Goal: Task Accomplishment & Management: Use online tool/utility

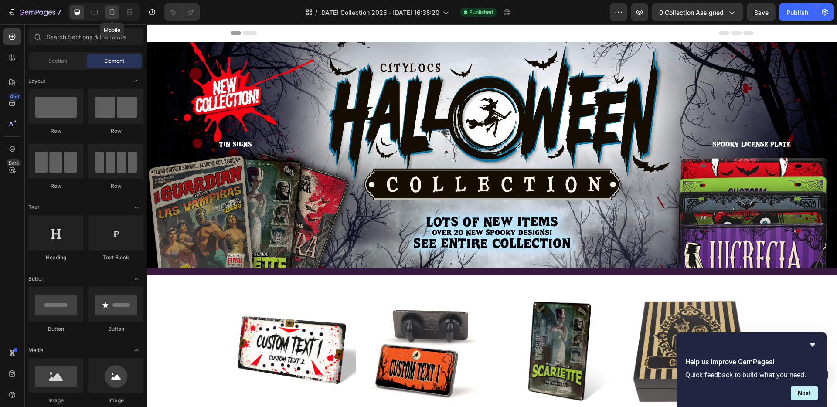
click at [111, 14] on icon at bounding box center [112, 12] width 9 height 9
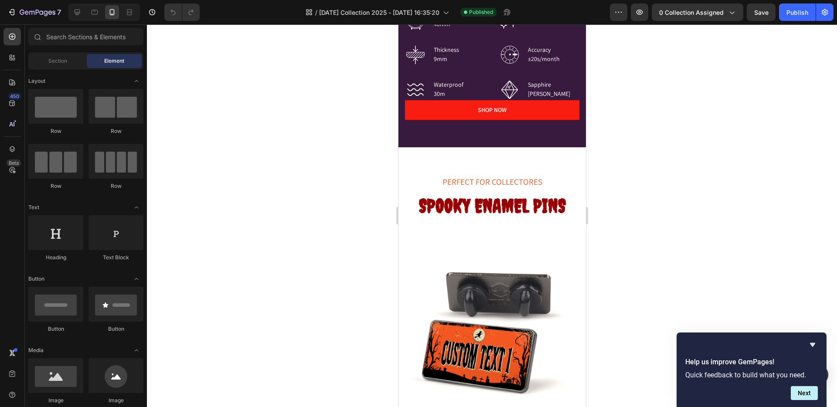
scroll to position [2460, 0]
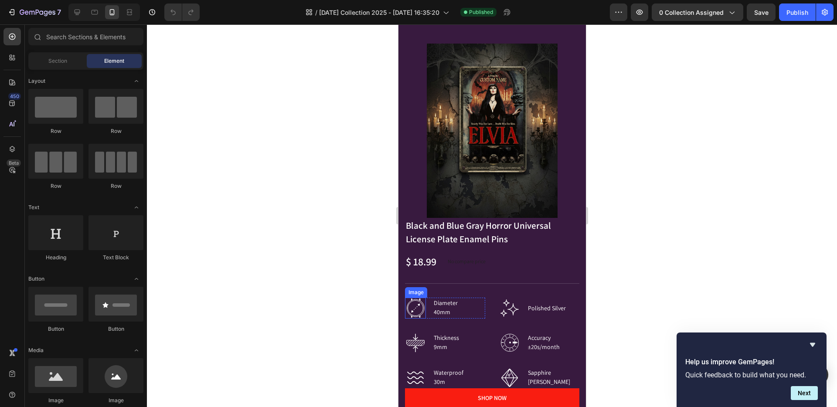
click at [413, 289] on div "Image" at bounding box center [415, 293] width 19 height 8
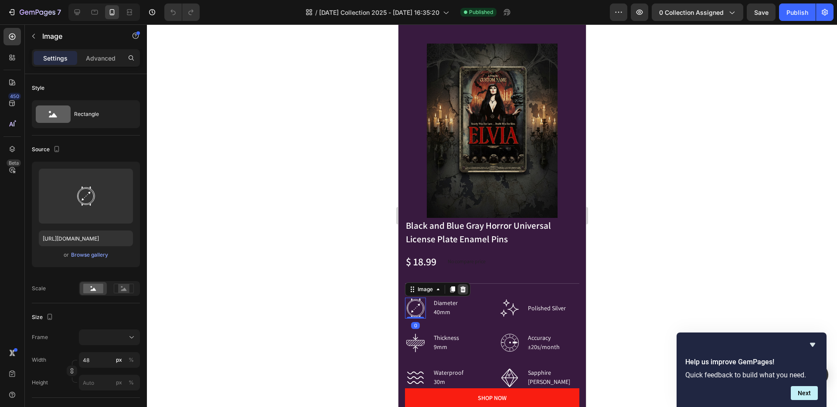
click at [459, 286] on icon at bounding box center [462, 289] width 7 height 7
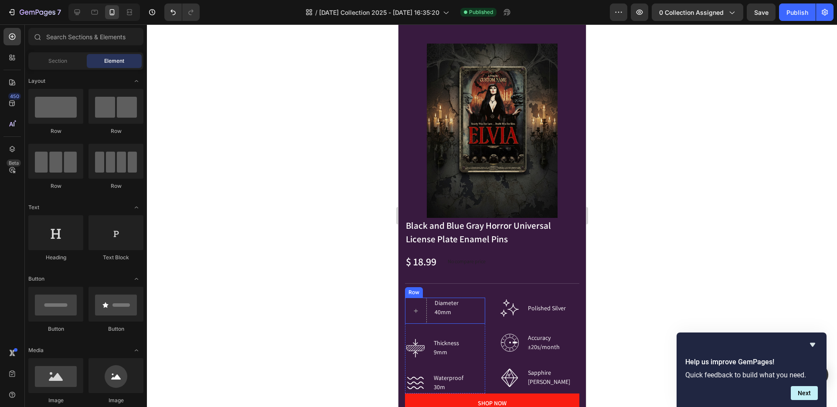
click at [414, 289] on div "Row" at bounding box center [413, 293] width 14 height 8
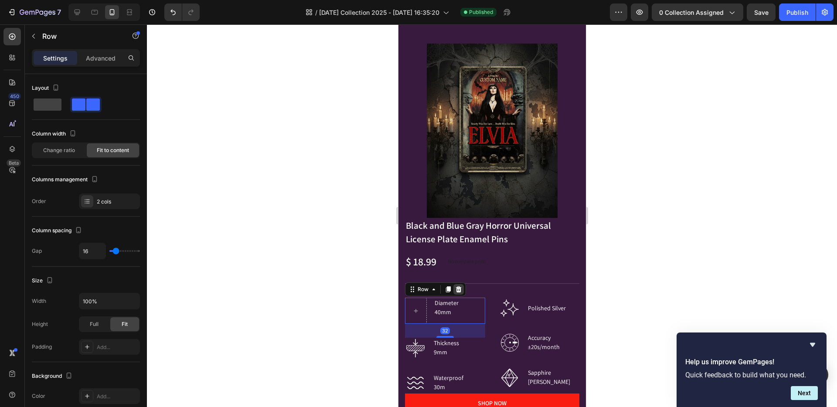
click at [456, 286] on icon at bounding box center [459, 289] width 6 height 6
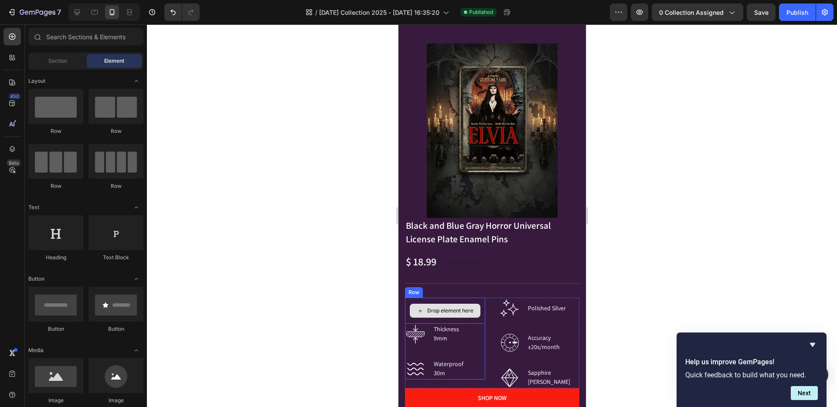
click at [416, 298] on div "Drop element here" at bounding box center [445, 311] width 80 height 26
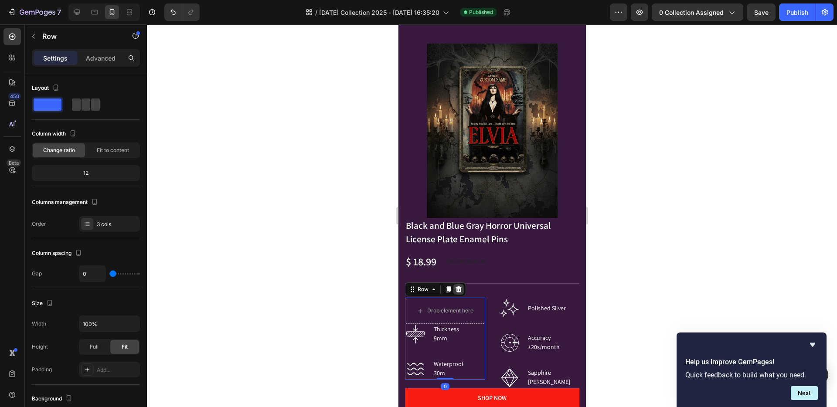
click at [460, 286] on icon at bounding box center [459, 289] width 6 height 6
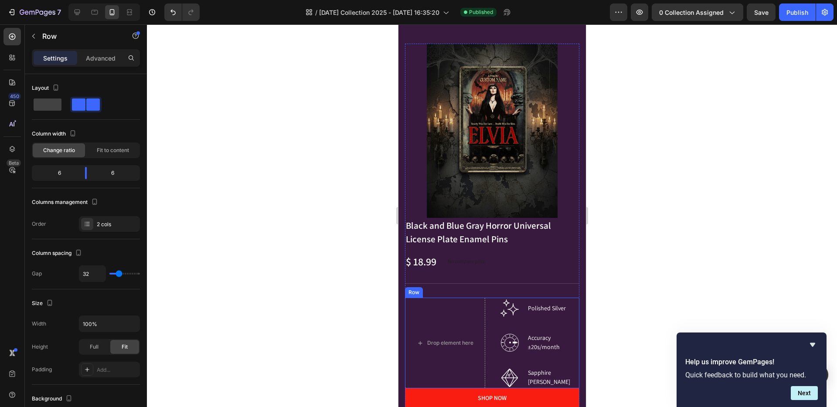
click at [486, 327] on div "Drop element here Image Polished Silver Text block Row Image Accuracy ±20s/mont…" at bounding box center [492, 343] width 174 height 91
click at [457, 286] on icon at bounding box center [459, 289] width 6 height 6
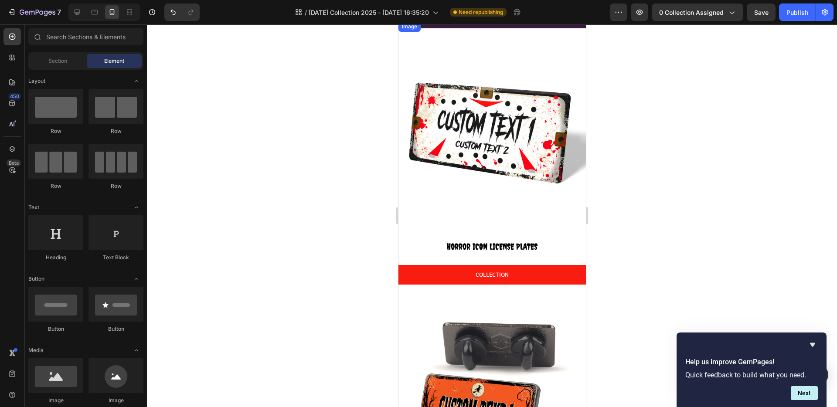
scroll to position [0, 0]
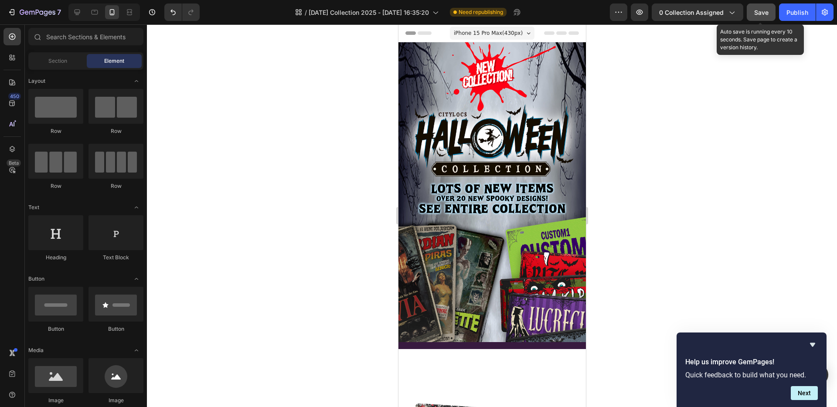
click at [761, 9] on span "Save" at bounding box center [761, 12] width 14 height 7
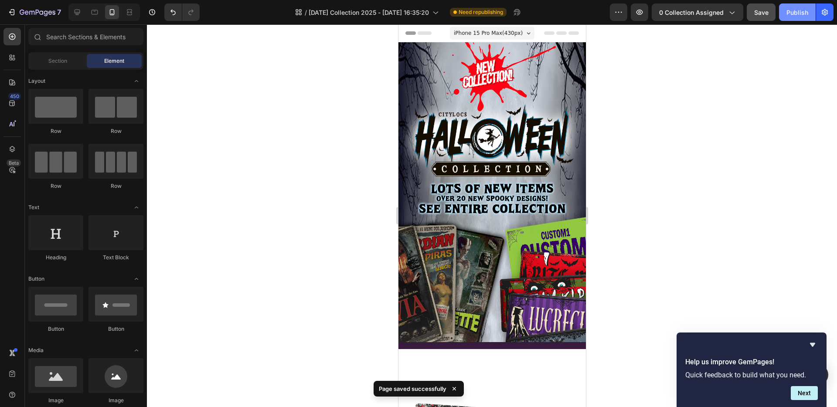
click at [792, 14] on div "Publish" at bounding box center [798, 12] width 22 height 9
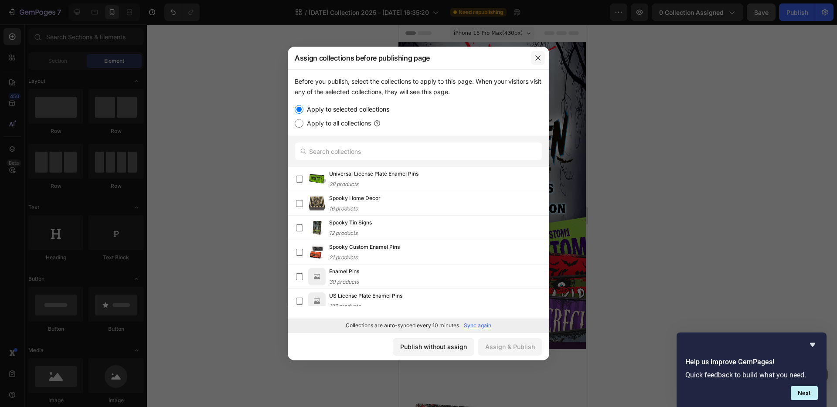
click at [538, 59] on icon "button" at bounding box center [538, 58] width 7 height 7
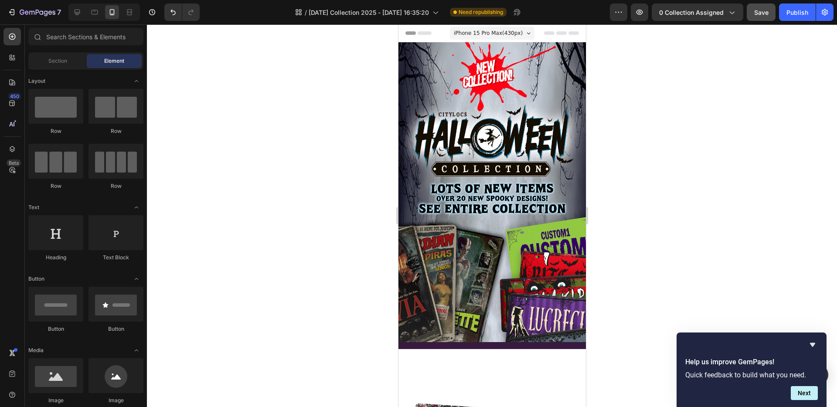
click at [666, 100] on div at bounding box center [492, 215] width 690 height 383
click at [757, 12] on span "Save" at bounding box center [761, 12] width 14 height 7
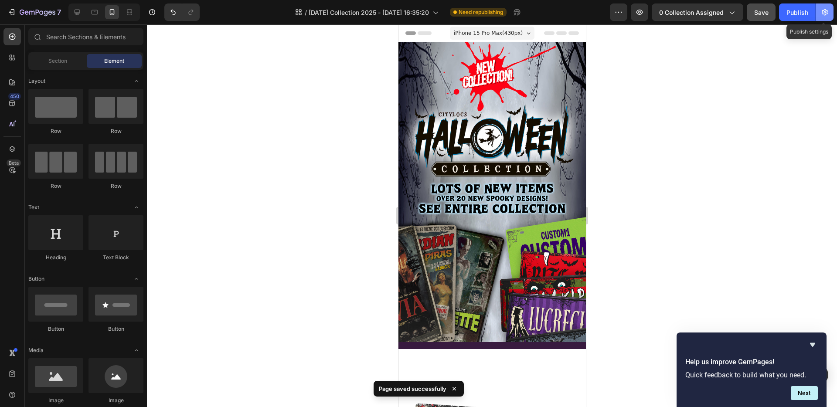
click at [823, 13] on icon "button" at bounding box center [825, 12] width 6 height 7
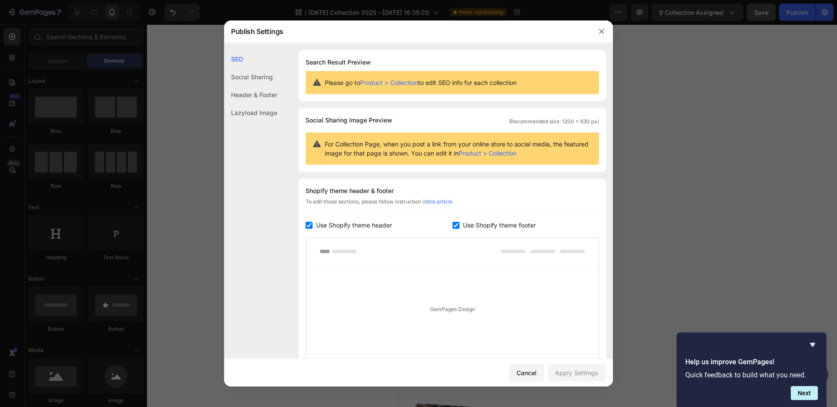
click at [251, 69] on div "Social Sharing" at bounding box center [250, 77] width 53 height 18
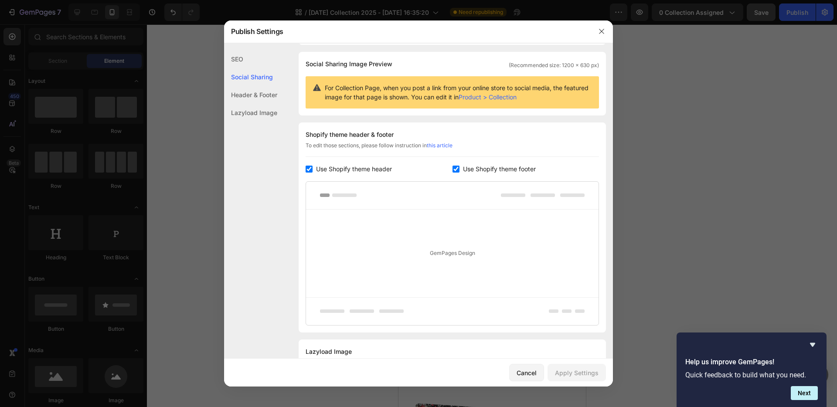
click at [252, 75] on div "Social Sharing" at bounding box center [250, 77] width 53 height 18
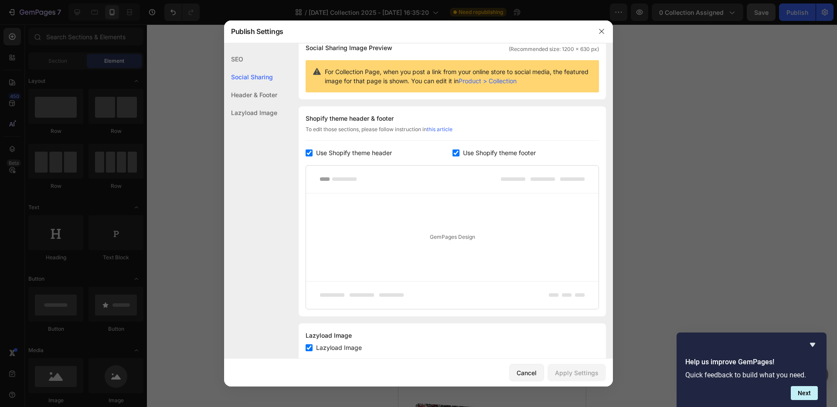
scroll to position [94, 0]
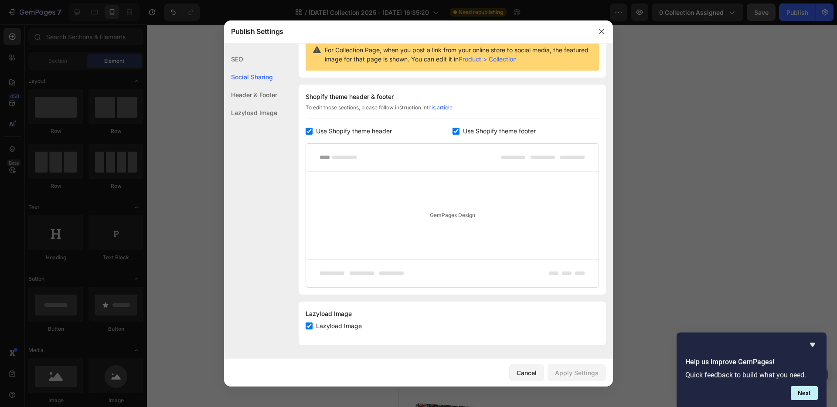
click at [254, 95] on div "Header & Footer" at bounding box center [250, 95] width 53 height 18
click at [269, 111] on div "Lazyload Image" at bounding box center [250, 113] width 53 height 18
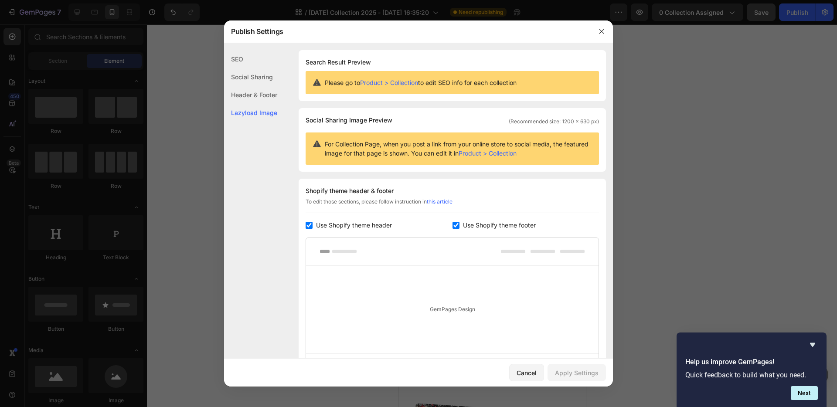
click at [599, 31] on icon "button" at bounding box center [601, 31] width 7 height 7
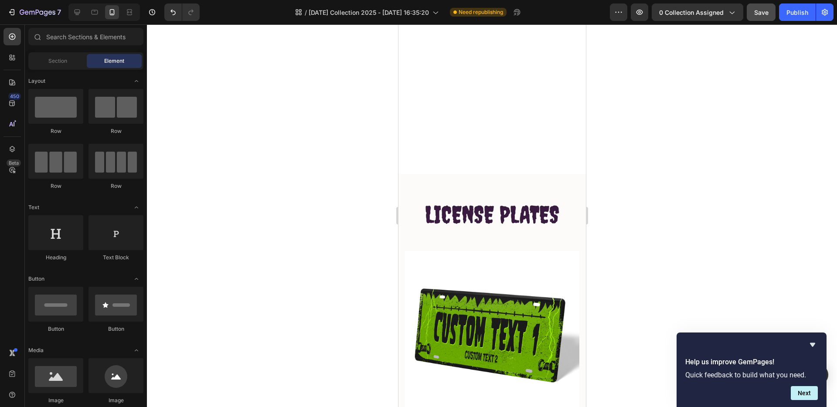
scroll to position [1644, 0]
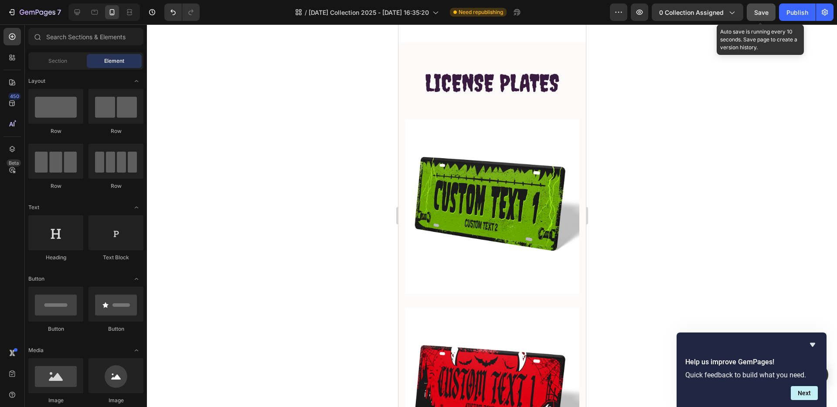
click at [757, 13] on span "Save" at bounding box center [761, 12] width 14 height 7
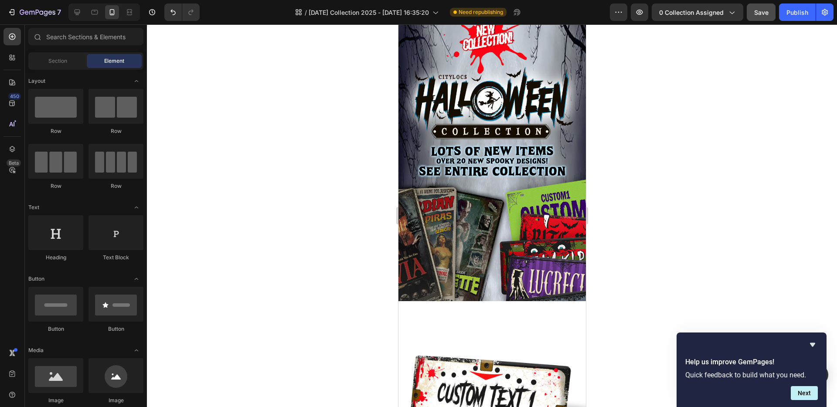
scroll to position [78, 0]
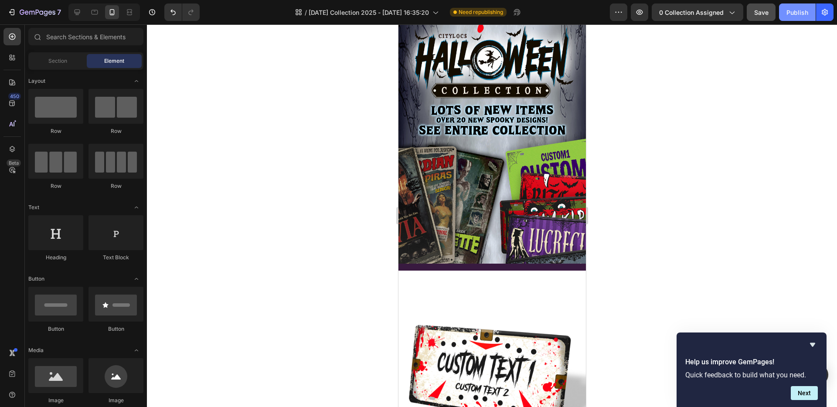
click at [795, 10] on div "Publish" at bounding box center [798, 12] width 22 height 9
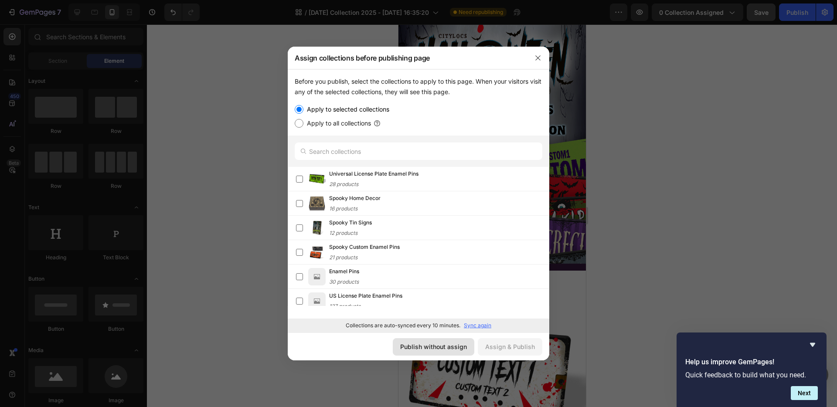
click at [438, 344] on div "Publish without assign" at bounding box center [433, 346] width 67 height 9
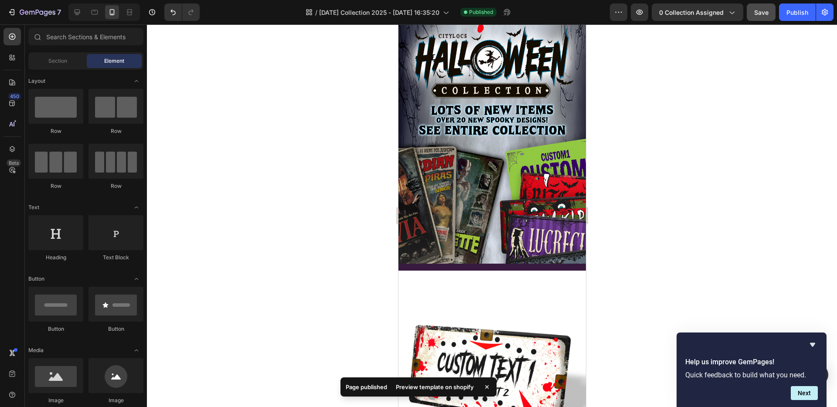
click at [662, 245] on div at bounding box center [492, 215] width 690 height 383
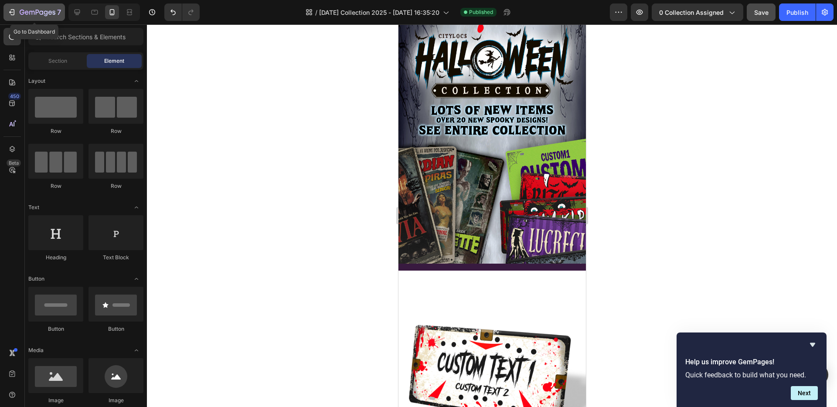
click at [28, 7] on div "7" at bounding box center [40, 12] width 41 height 10
